Goal: Information Seeking & Learning: Learn about a topic

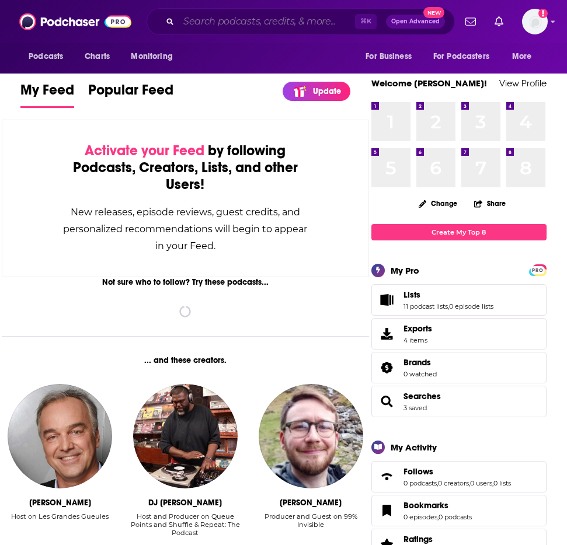
click at [190, 19] on input "Search podcasts, credits, & more..." at bounding box center [267, 21] width 176 height 19
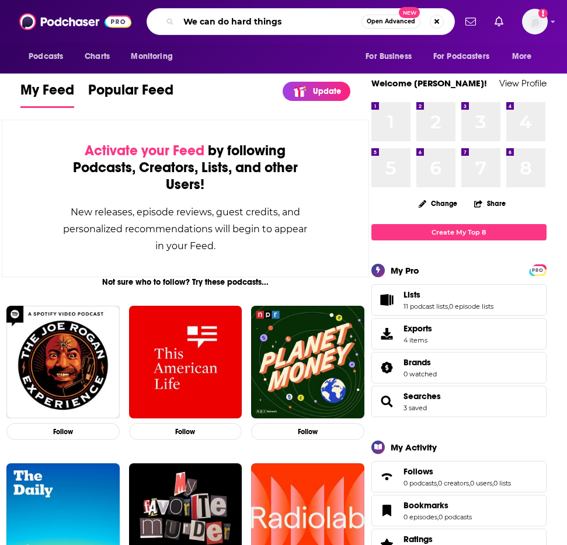
type input "We can do hard things"
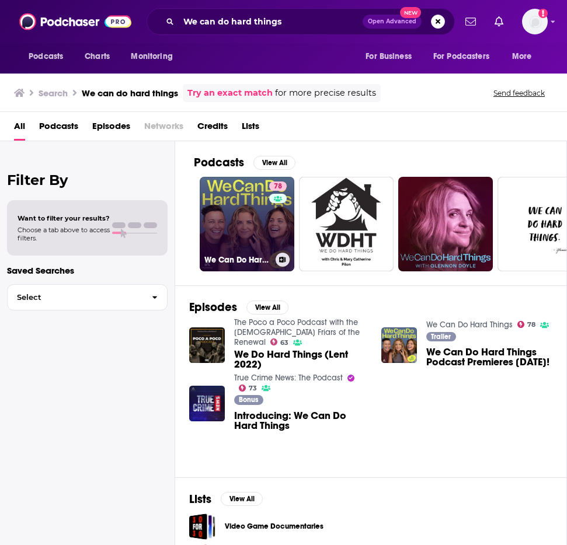
click at [252, 217] on link "78 We Can Do Hard Things" at bounding box center [247, 224] width 95 height 95
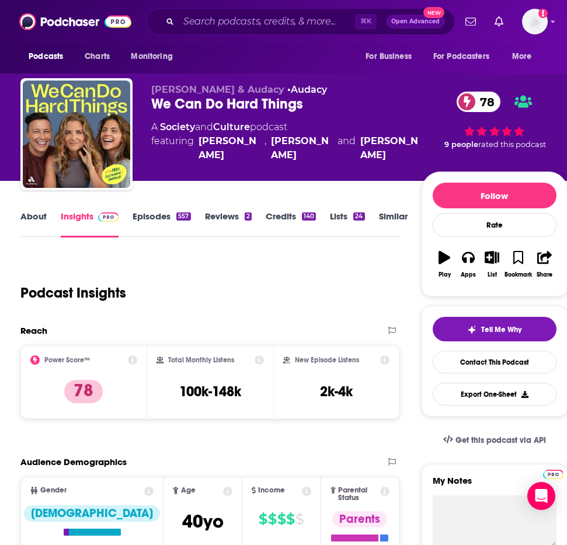
click at [24, 211] on link "About" at bounding box center [33, 224] width 26 height 27
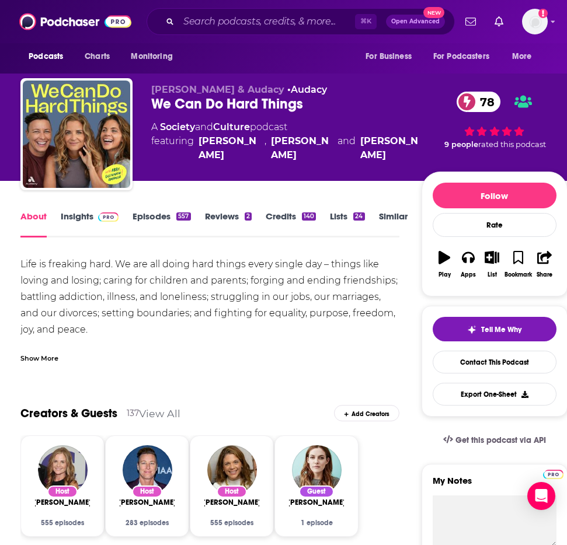
click at [85, 220] on link "Insights" at bounding box center [90, 224] width 58 height 27
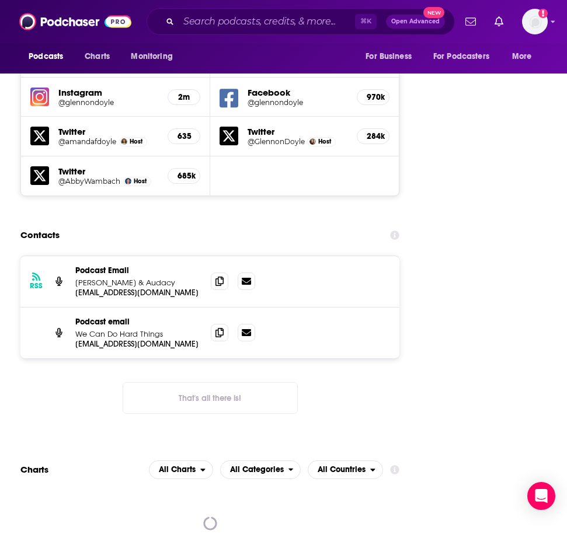
scroll to position [1778, 0]
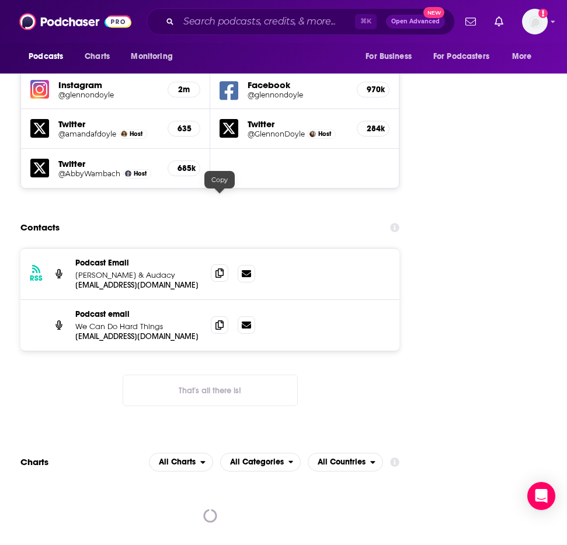
click at [218, 269] on icon at bounding box center [219, 273] width 8 height 9
